Goal: Entertainment & Leisure: Consume media (video, audio)

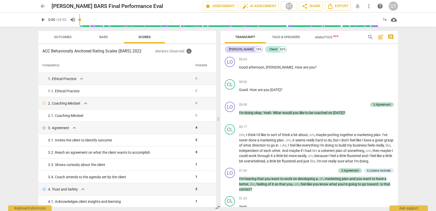
click at [42, 6] on span "arrow_back" at bounding box center [43, 6] width 6 height 6
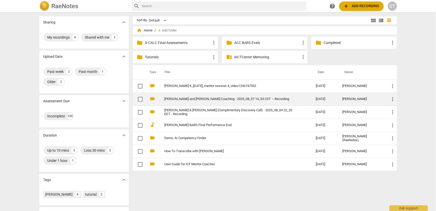
click at [197, 99] on link "[PERSON_NAME] and [PERSON_NAME] Coaching - 2025_08_07 14_33 CST – Recording" at bounding box center [230, 99] width 133 height 4
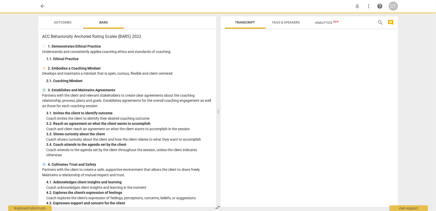
click at [197, 99] on p "Partners with the client and relevant stakeholders to create clear agreements a…" at bounding box center [126, 101] width 169 height 16
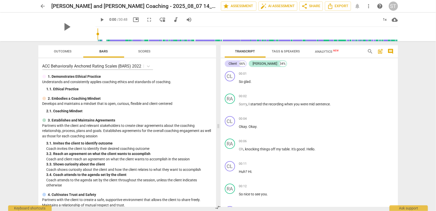
click at [410, 89] on div "arrow_back [PERSON_NAME] and [PERSON_NAME] Coaching - 2025_08_07 14_33 CST – Re…" at bounding box center [218, 105] width 436 height 211
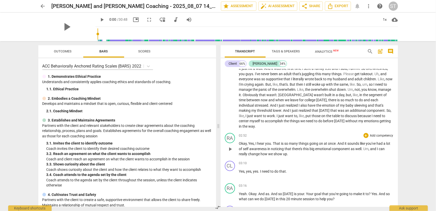
scroll to position [332, 0]
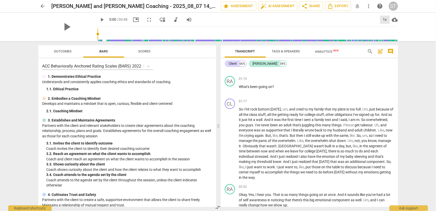
click at [384, 20] on div "1x" at bounding box center [385, 20] width 10 height 8
click at [385, 40] on li "1.25x" at bounding box center [388, 40] width 17 height 10
click at [230, 144] on span "play_arrow" at bounding box center [230, 143] width 6 height 6
click at [229, 145] on span "pause" at bounding box center [230, 143] width 6 height 6
drag, startPoint x: 229, startPoint y: 144, endPoint x: 225, endPoint y: 148, distance: 6.7
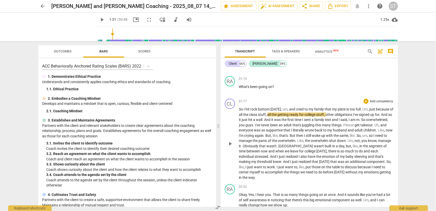
click at [229, 144] on span "play_arrow" at bounding box center [230, 143] width 6 height 6
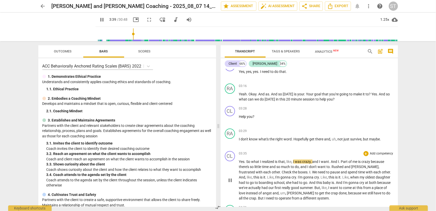
click at [230, 179] on span "pause" at bounding box center [230, 180] width 6 height 6
click at [229, 181] on span "play_arrow" at bounding box center [230, 180] width 6 height 6
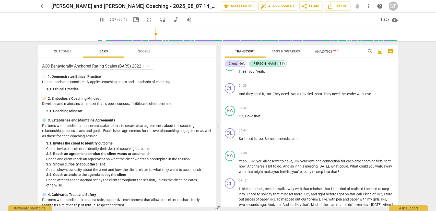
scroll to position [765, 0]
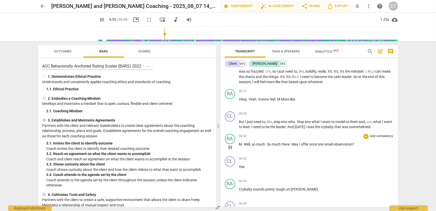
click at [229, 145] on span "pause" at bounding box center [230, 147] width 6 height 6
click at [230, 192] on span "play_arrow" at bounding box center [230, 192] width 6 height 6
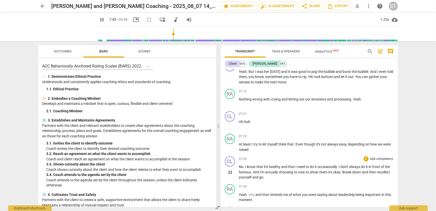
click at [230, 171] on span "pause" at bounding box center [230, 172] width 6 height 6
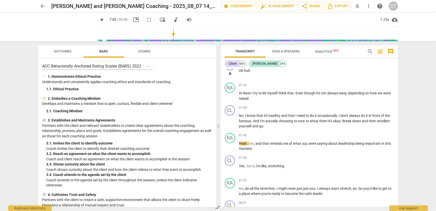
scroll to position [981, 0]
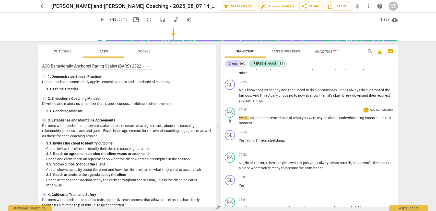
click at [230, 120] on span "play_arrow" at bounding box center [230, 121] width 6 height 6
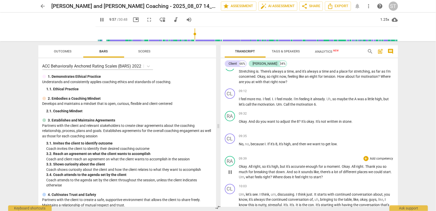
scroll to position [1322, 0]
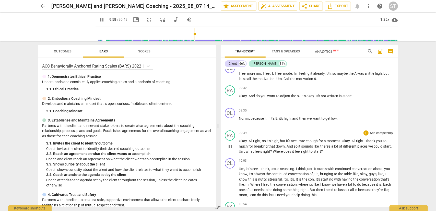
click at [231, 146] on span "pause" at bounding box center [230, 146] width 6 height 6
click at [231, 181] on span "play_arrow" at bounding box center [230, 182] width 6 height 6
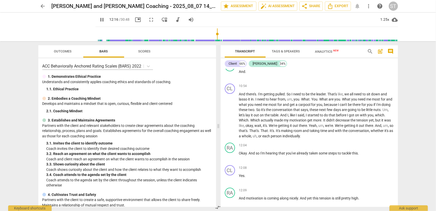
scroll to position [1612, 0]
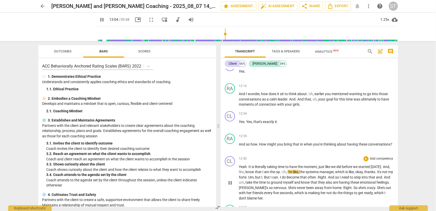
click at [230, 182] on span "pause" at bounding box center [230, 182] width 6 height 6
click at [230, 182] on span "play_arrow" at bounding box center [230, 182] width 6 height 6
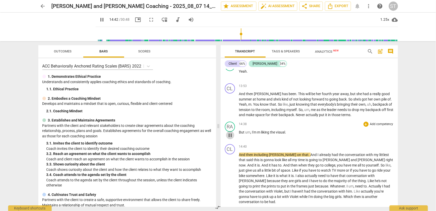
click at [231, 134] on span "pause" at bounding box center [230, 135] width 6 height 6
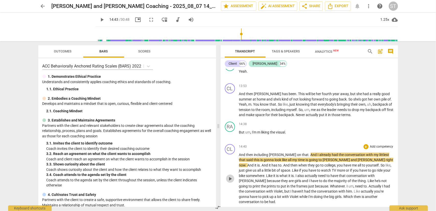
click at [229, 175] on span "play_arrow" at bounding box center [230, 178] width 6 height 6
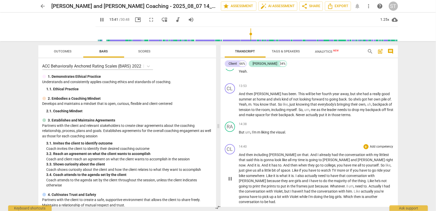
scroll to position [1898, 0]
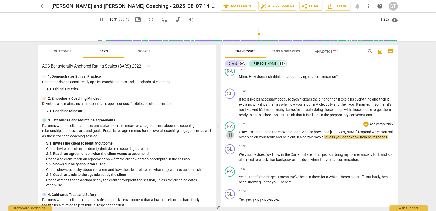
click at [229, 132] on span "pause" at bounding box center [230, 135] width 6 height 6
click at [231, 154] on span "play_arrow" at bounding box center [230, 157] width 6 height 6
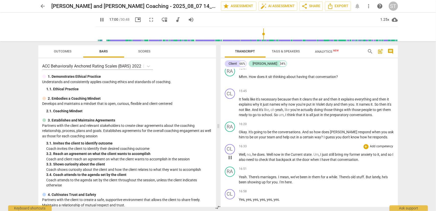
scroll to position [2043, 0]
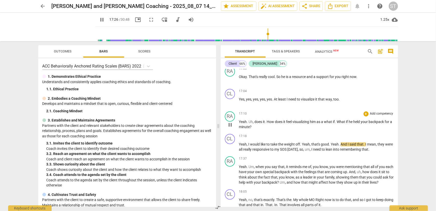
click at [231, 121] on span "pause" at bounding box center [230, 124] width 6 height 6
click at [231, 144] on span "play_arrow" at bounding box center [230, 147] width 6 height 6
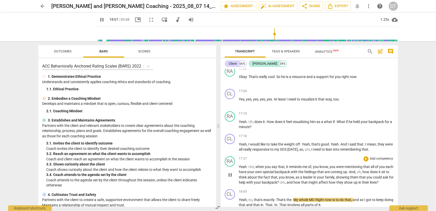
click at [230, 171] on span "pause" at bounding box center [230, 174] width 6 height 6
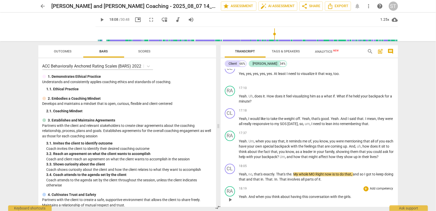
scroll to position [2094, 0]
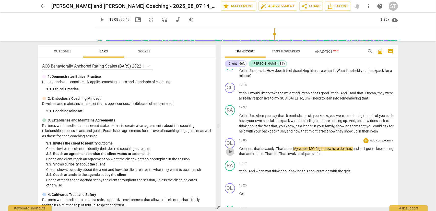
click at [230, 148] on span "play_arrow" at bounding box center [230, 151] width 6 height 6
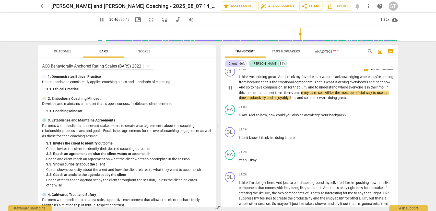
scroll to position [2346, 0]
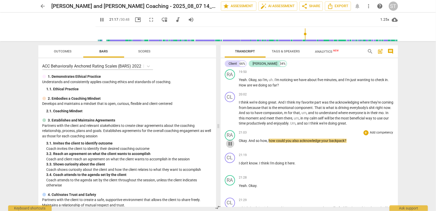
click at [232, 140] on span "pause" at bounding box center [230, 143] width 6 height 6
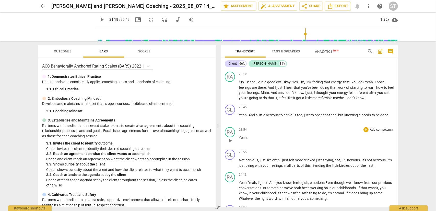
scroll to position [2550, 0]
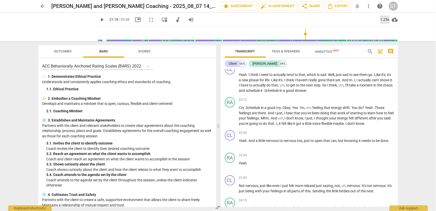
click at [386, 19] on div "1.25x" at bounding box center [385, 20] width 10 height 8
click at [388, 49] on li "1.5x" at bounding box center [388, 49] width 17 height 10
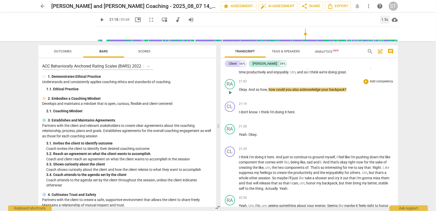
scroll to position [2422, 0]
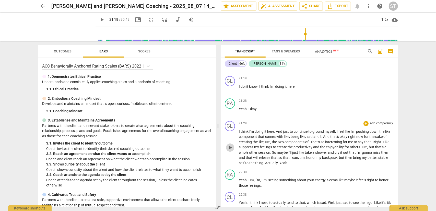
click at [230, 144] on span "play_arrow" at bounding box center [230, 147] width 6 height 6
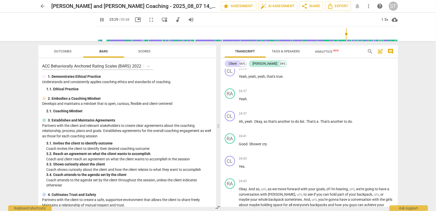
scroll to position [2853, 0]
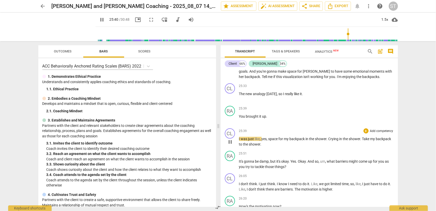
click at [229, 139] on span "pause" at bounding box center [230, 142] width 6 height 6
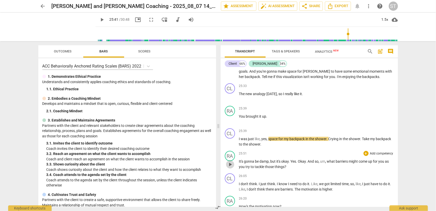
click at [229, 161] on span "play_arrow" at bounding box center [230, 164] width 6 height 6
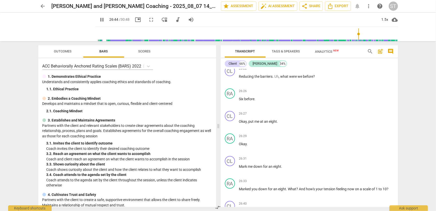
scroll to position [3162, 0]
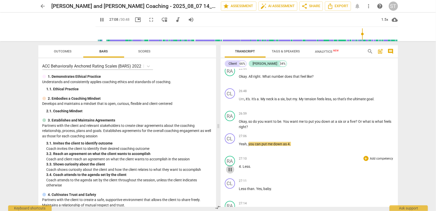
click at [230, 166] on span "pause" at bounding box center [230, 169] width 6 height 6
type input "1629"
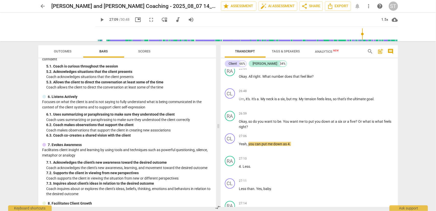
scroll to position [246, 0]
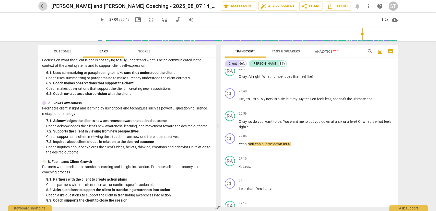
click at [40, 6] on span "arrow_back" at bounding box center [43, 6] width 6 height 6
